Goal: Navigation & Orientation: Find specific page/section

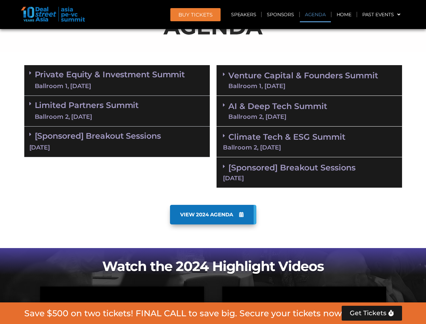
scroll to position [418, 0]
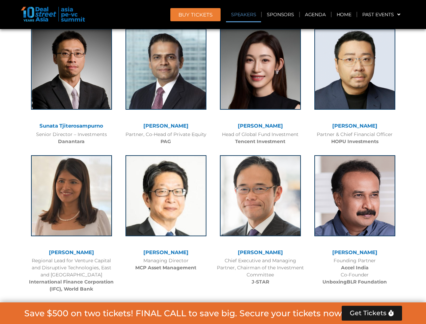
scroll to position [828, 0]
